Goal: Check status: Check status

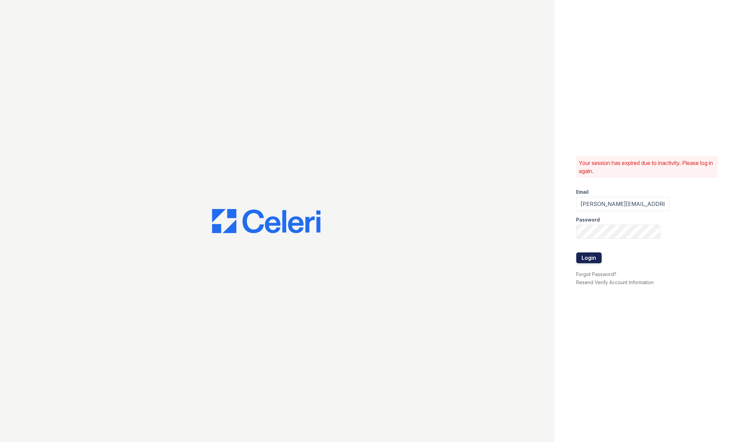
click at [588, 260] on button "Login" at bounding box center [588, 257] width 25 height 11
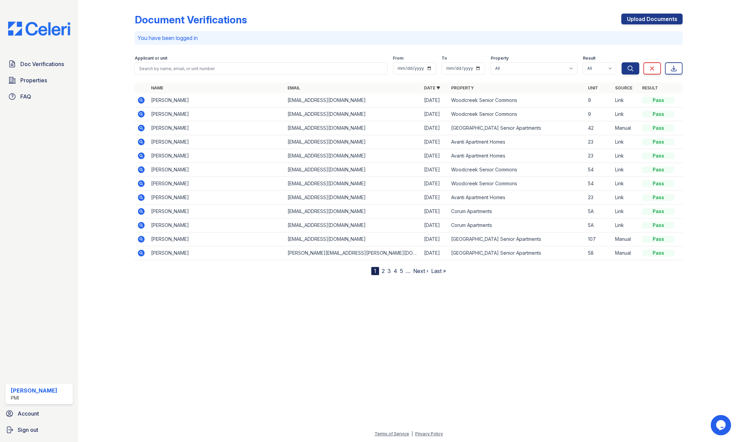
click at [141, 114] on icon at bounding box center [141, 114] width 2 height 2
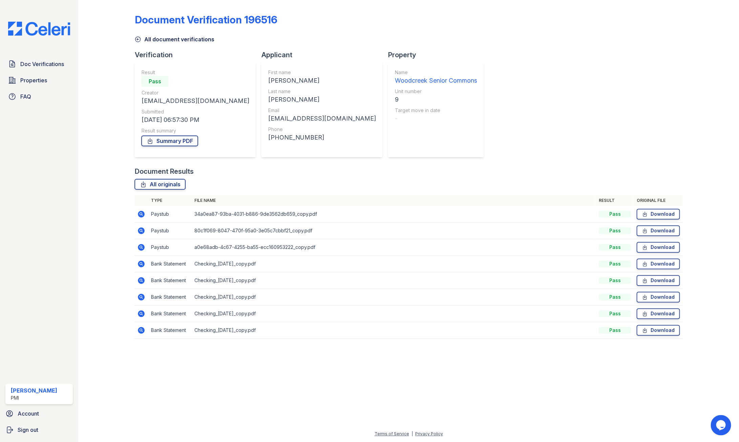
click at [142, 213] on icon at bounding box center [141, 214] width 8 height 8
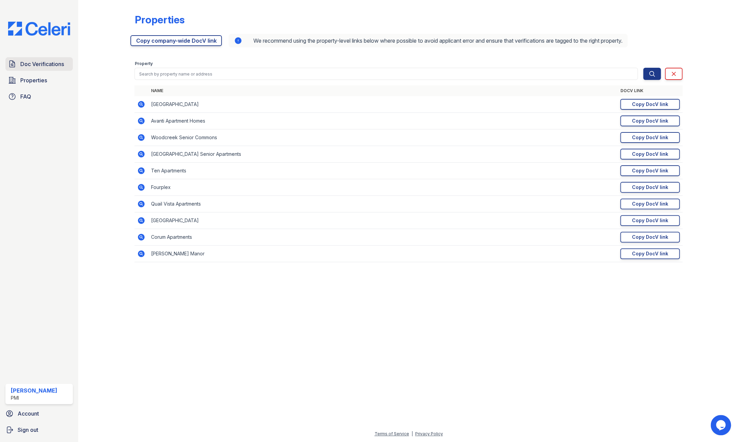
click at [41, 63] on span "Doc Verifications" at bounding box center [42, 64] width 44 height 8
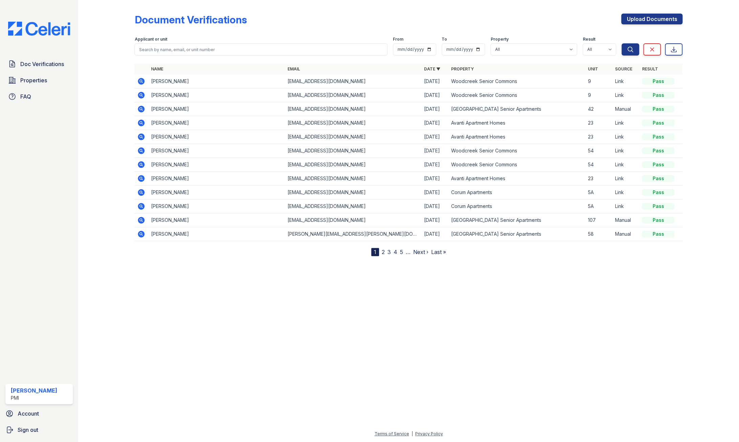
click at [143, 95] on icon at bounding box center [141, 95] width 7 height 7
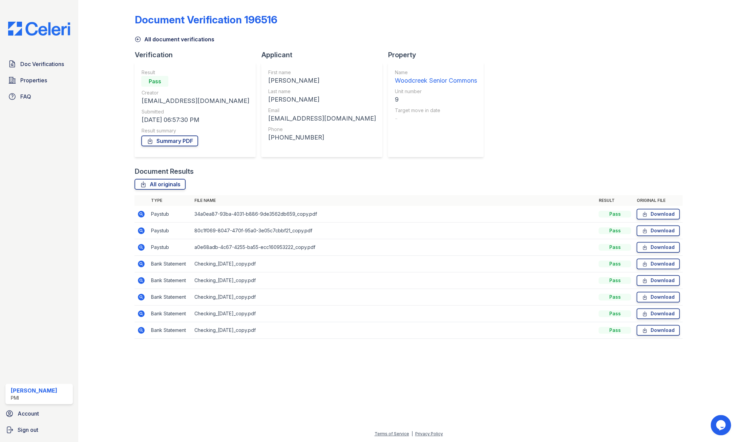
click at [142, 213] on icon at bounding box center [141, 214] width 2 height 2
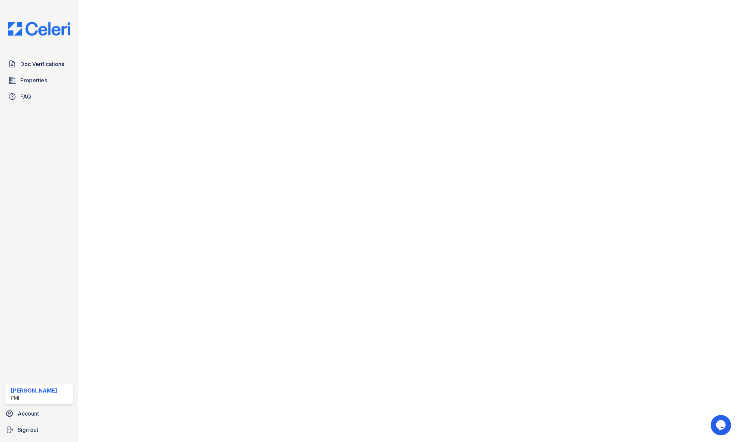
scroll to position [297, 0]
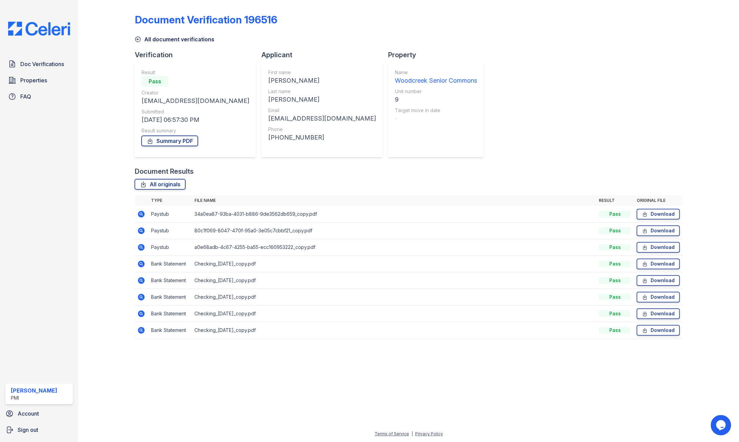
click at [142, 229] on icon at bounding box center [141, 231] width 8 height 8
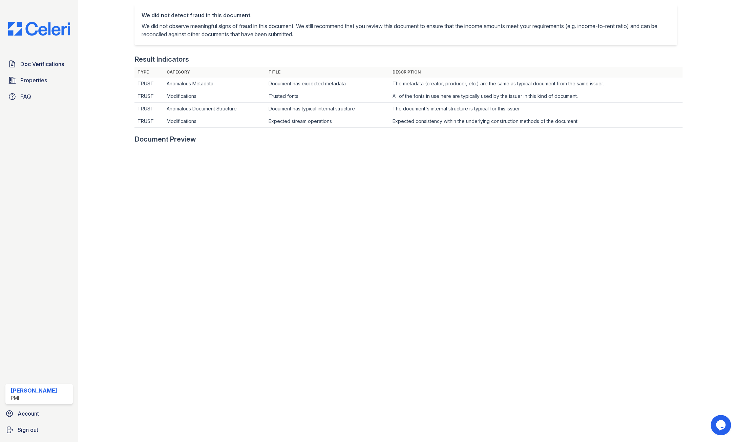
scroll to position [159, 0]
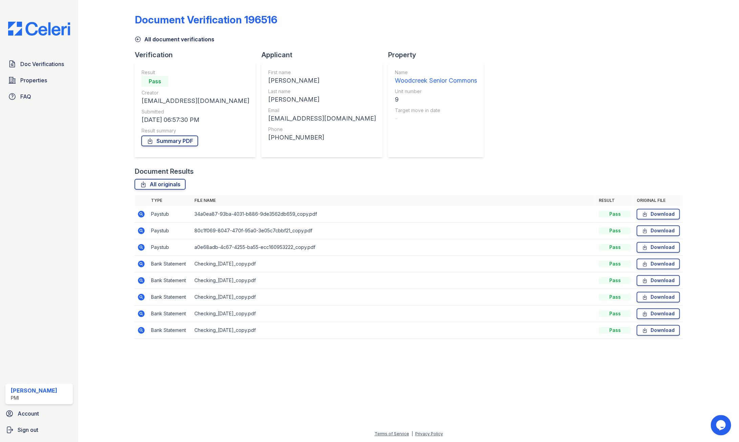
click at [141, 248] on icon at bounding box center [141, 247] width 8 height 8
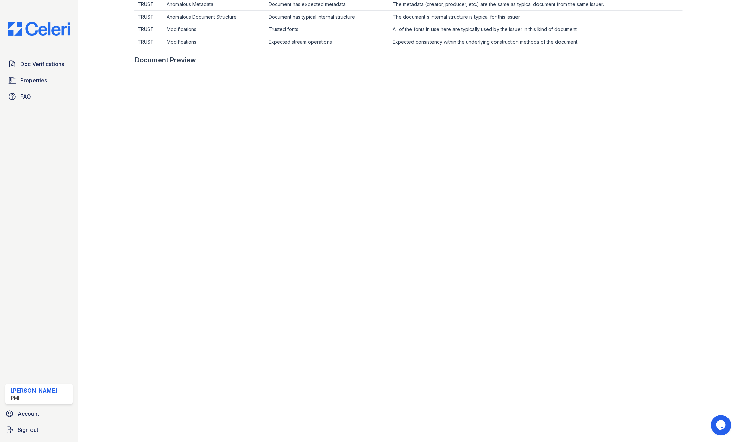
scroll to position [238, 0]
